Goal: Information Seeking & Learning: Learn about a topic

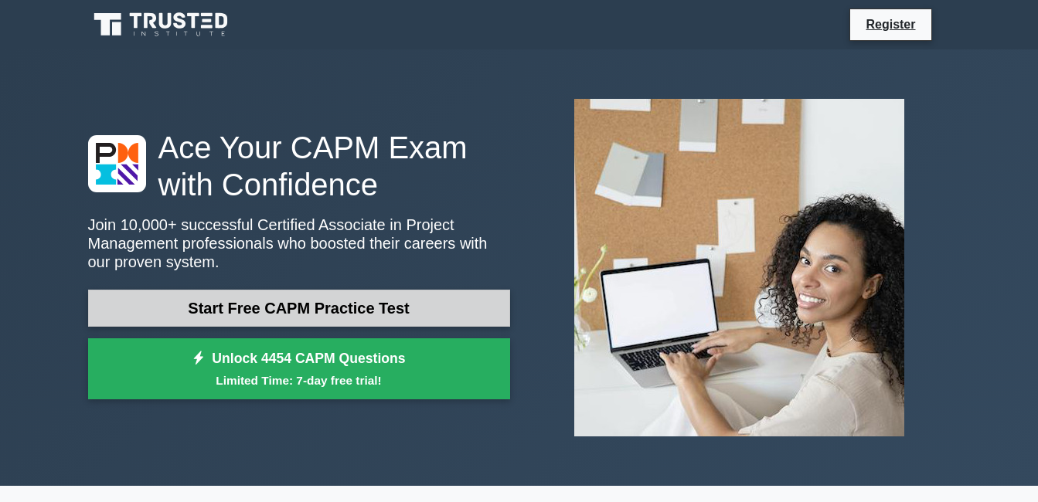
click at [287, 311] on link "Start Free CAPM Practice Test" at bounding box center [299, 308] width 422 height 37
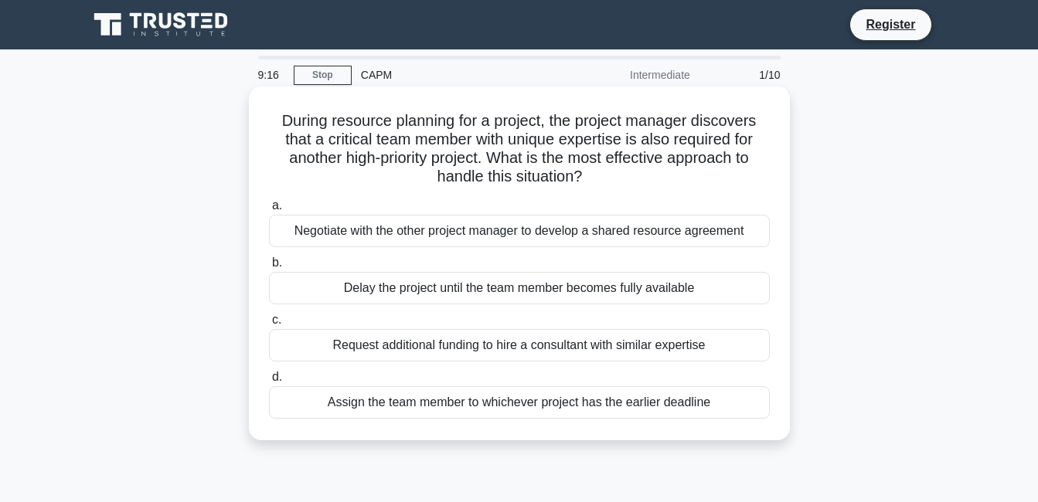
click at [347, 228] on div "Negotiate with the other project manager to develop a shared resource agreement" at bounding box center [519, 231] width 501 height 32
click at [269, 211] on input "a. Negotiate with the other project manager to develop a shared resource agreem…" at bounding box center [269, 206] width 0 height 10
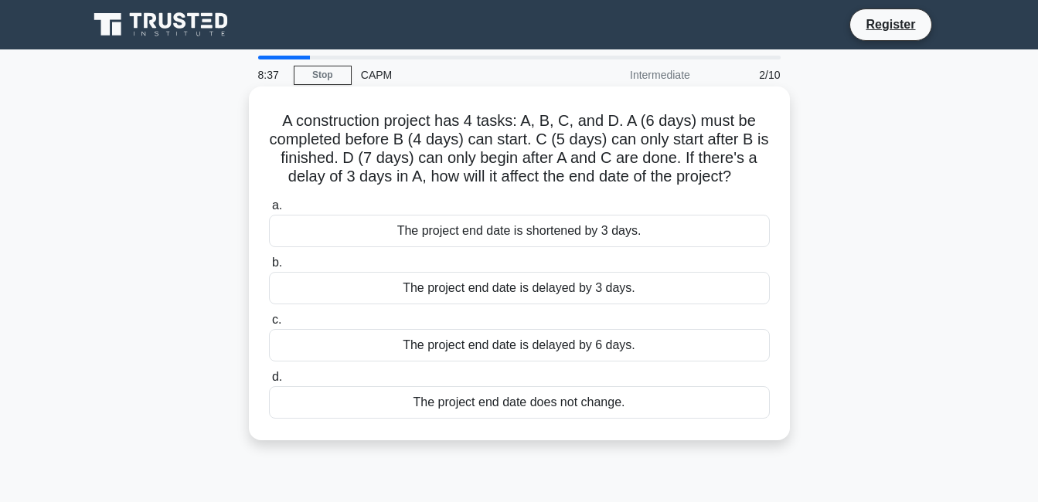
click at [437, 288] on div "The project end date is delayed by 3 days." at bounding box center [519, 288] width 501 height 32
click at [269, 268] on input "b. The project end date is delayed by 3 days." at bounding box center [269, 263] width 0 height 10
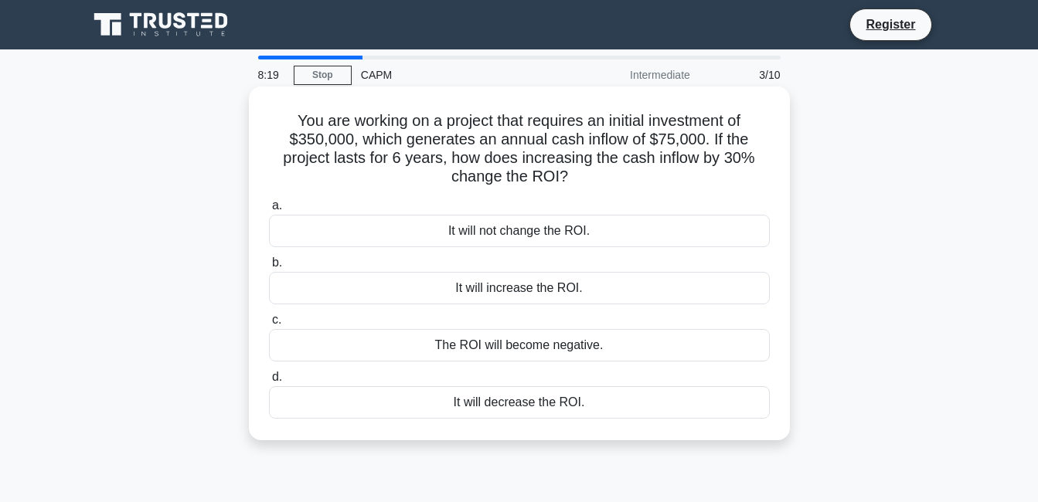
click at [502, 293] on div "It will increase the ROI." at bounding box center [519, 288] width 501 height 32
click at [269, 268] on input "b. It will increase the ROI." at bounding box center [269, 263] width 0 height 10
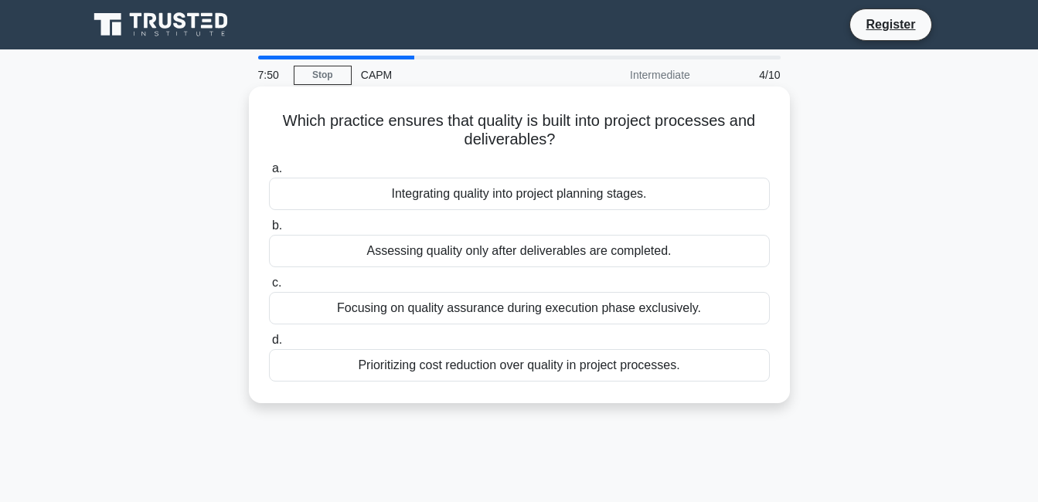
click at [462, 374] on div "Prioritizing cost reduction over quality in project processes." at bounding box center [519, 365] width 501 height 32
click at [269, 345] on input "d. Prioritizing cost reduction over quality in project processes." at bounding box center [269, 340] width 0 height 10
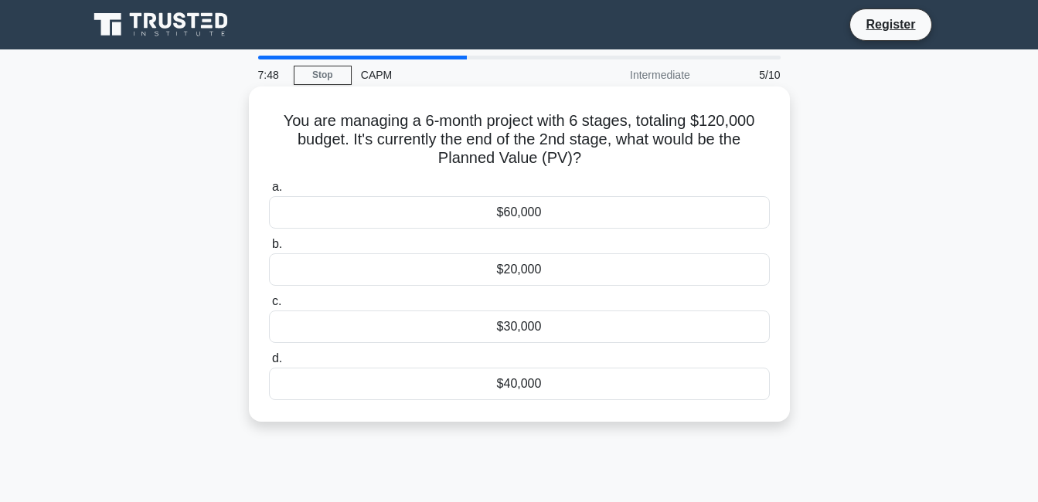
click at [508, 216] on div "$60,000" at bounding box center [519, 212] width 501 height 32
click at [269, 192] on input "a. $60,000" at bounding box center [269, 187] width 0 height 10
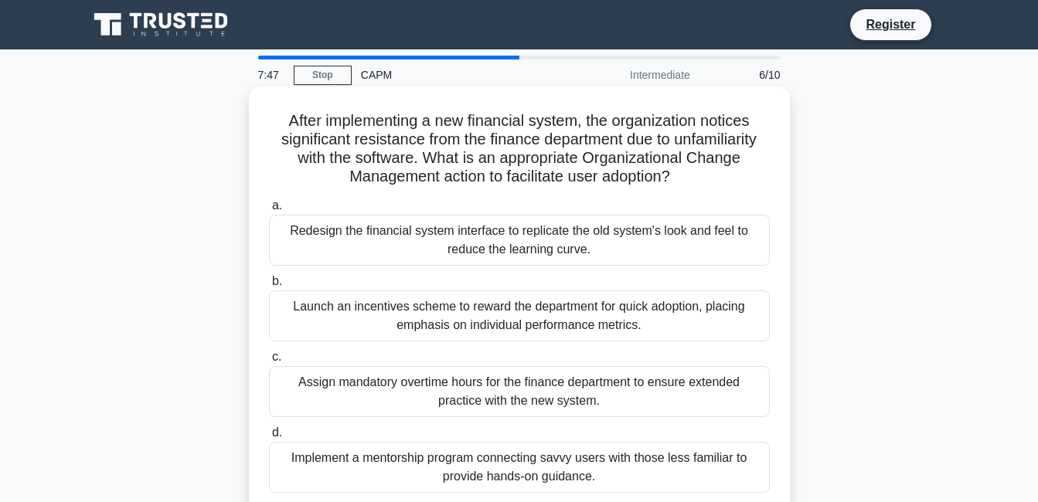
click at [481, 240] on div "Redesign the financial system interface to replicate the old system's look and …" at bounding box center [519, 240] width 501 height 51
click at [269, 211] on input "a. Redesign the financial system interface to replicate the old system's look a…" at bounding box center [269, 206] width 0 height 10
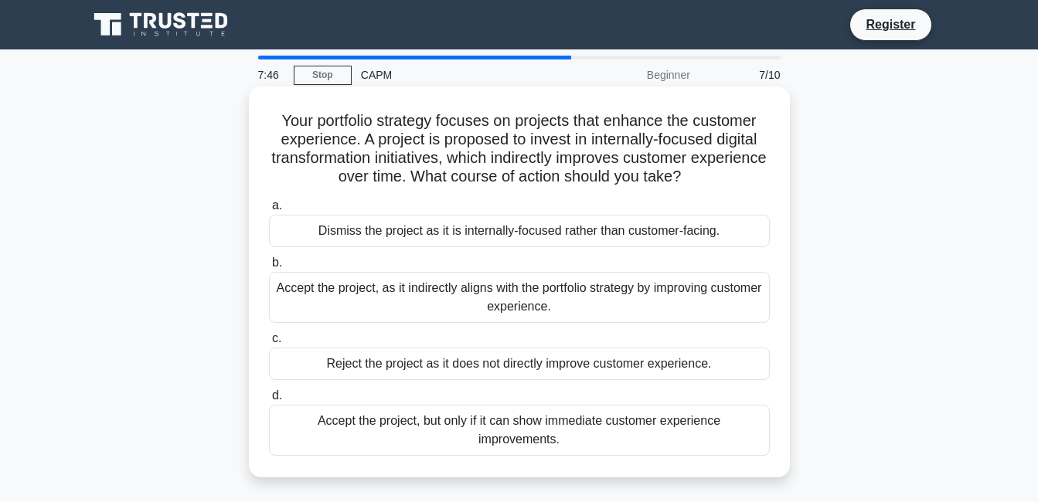
click at [484, 212] on label "a. Dismiss the project as it is internally-focused rather than customer-facing." at bounding box center [519, 221] width 501 height 51
click at [269, 211] on input "a. Dismiss the project as it is internally-focused rather than customer-facing." at bounding box center [269, 206] width 0 height 10
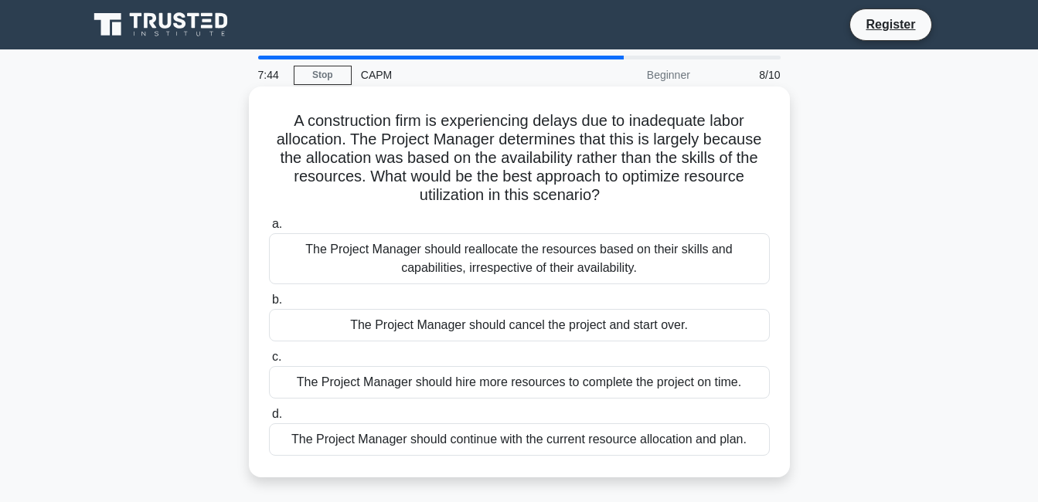
click at [475, 251] on div "The Project Manager should reallocate the resources based on their skills and c…" at bounding box center [519, 258] width 501 height 51
click at [269, 229] on input "a. The Project Manager should reallocate the resources based on their skills an…" at bounding box center [269, 224] width 0 height 10
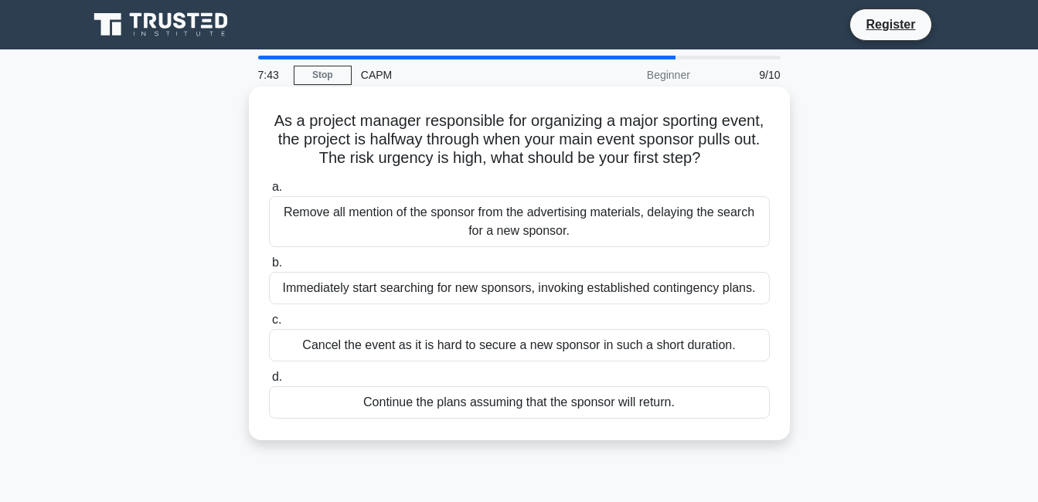
click at [474, 295] on div "Immediately start searching for new sponsors, invoking established contingency …" at bounding box center [519, 288] width 501 height 32
click at [269, 268] on input "b. Immediately start searching for new sponsors, invoking established contingen…" at bounding box center [269, 263] width 0 height 10
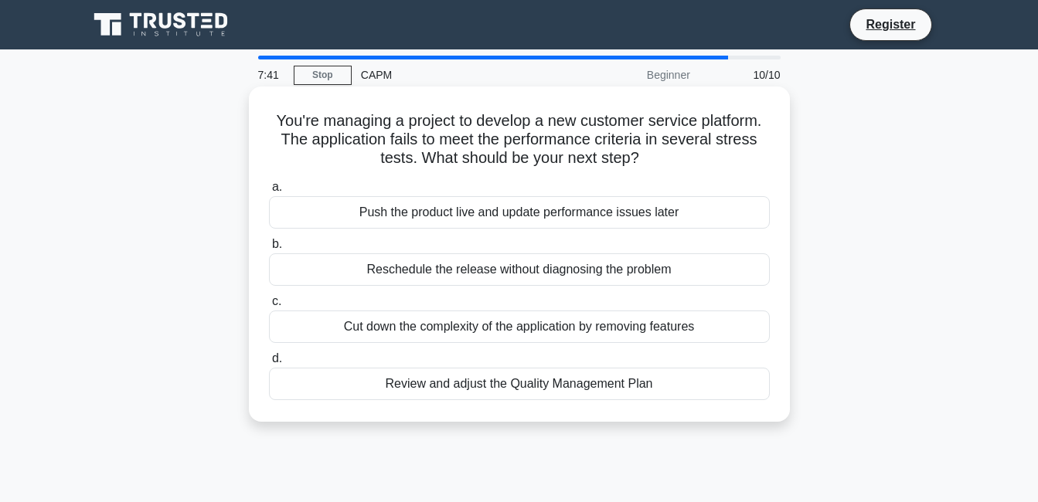
click at [500, 265] on div "Reschedule the release without diagnosing the problem" at bounding box center [519, 269] width 501 height 32
click at [269, 250] on input "b. Reschedule the release without diagnosing the problem" at bounding box center [269, 244] width 0 height 10
